Goal: Transaction & Acquisition: Purchase product/service

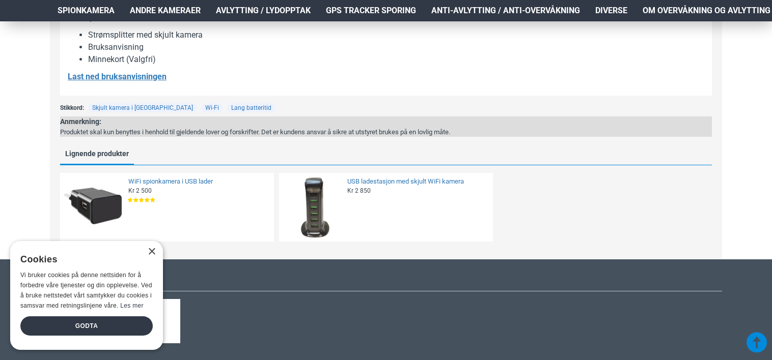
scroll to position [815, 0]
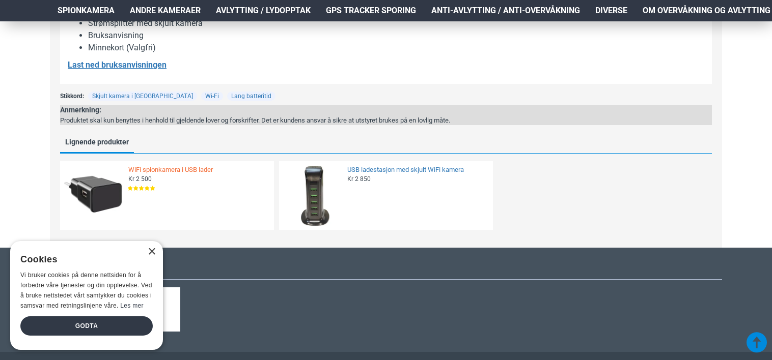
click at [135, 173] on link "WiFi spionkamera i USB lader" at bounding box center [198, 170] width 140 height 9
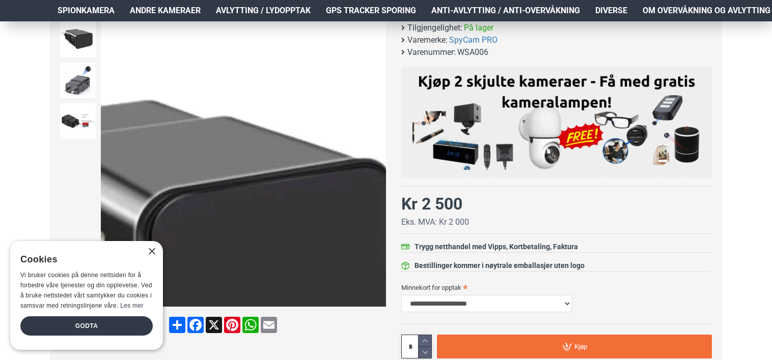
scroll to position [153, 0]
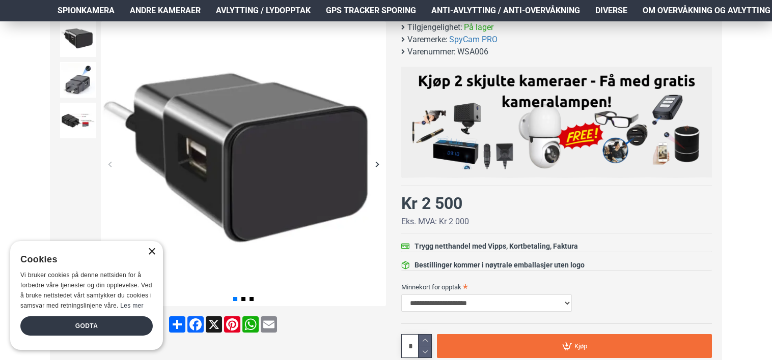
click at [154, 251] on div "×" at bounding box center [152, 252] width 8 height 8
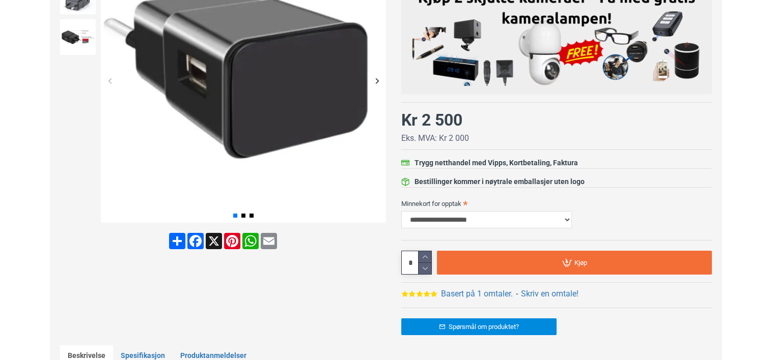
scroll to position [29, 0]
